Goal: Task Accomplishment & Management: Manage account settings

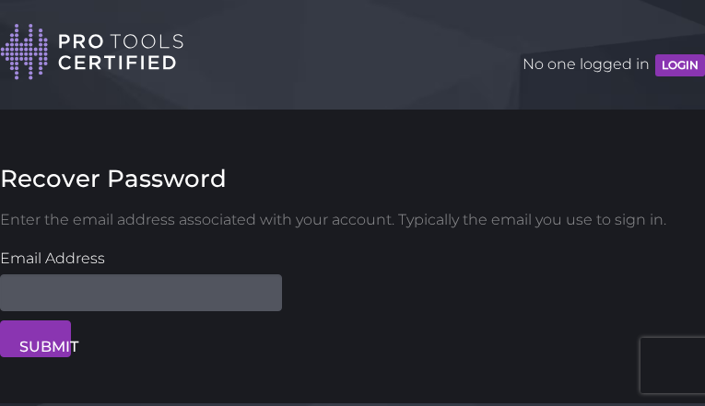
type input "VZqHZJTl"
type input "[EMAIL_ADDRESS][DOMAIN_NAME]"
type input "keuDBnBsO"
type input "[EMAIL_ADDRESS][DOMAIN_NAME]"
